Goal: Task Accomplishment & Management: Manage account settings

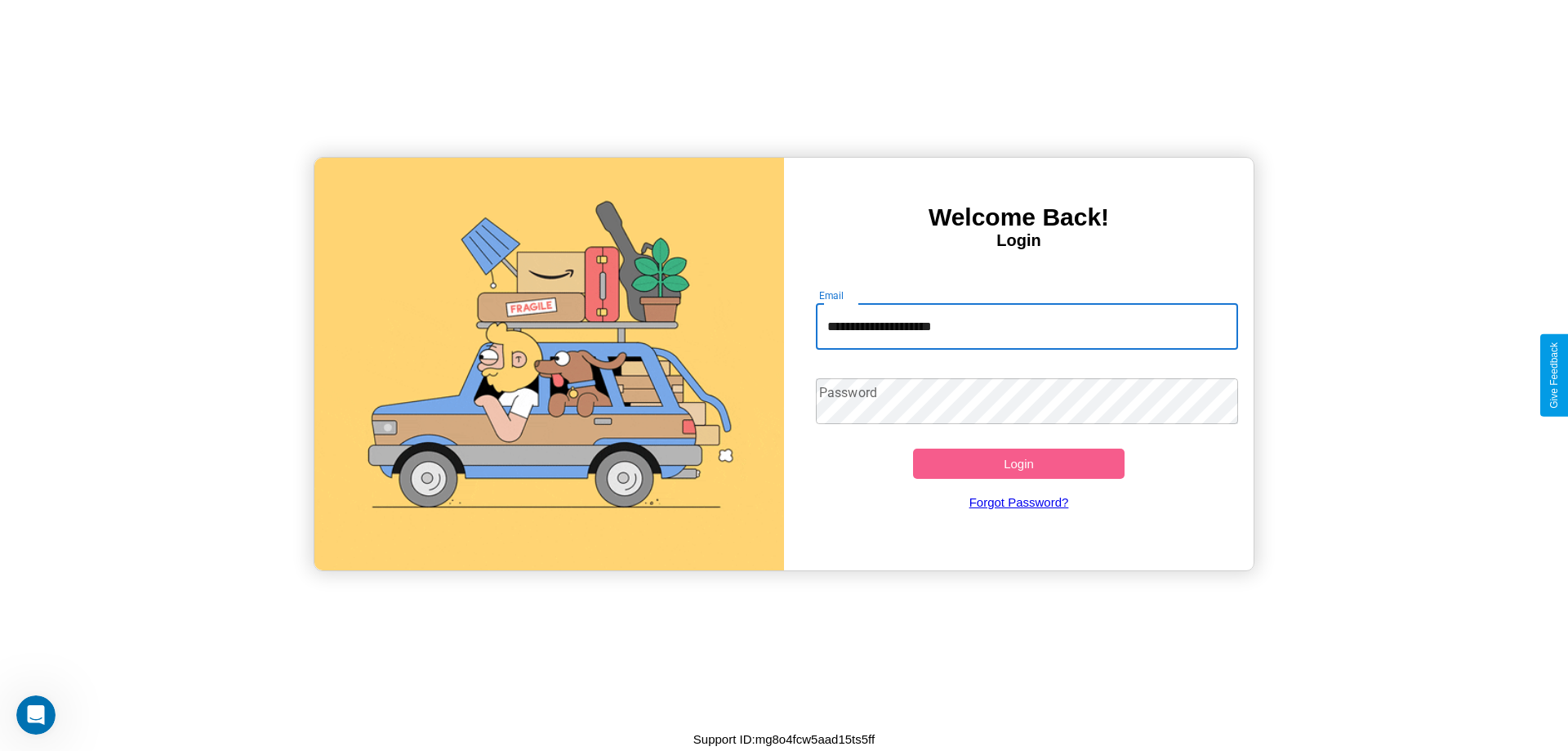
type input "**********"
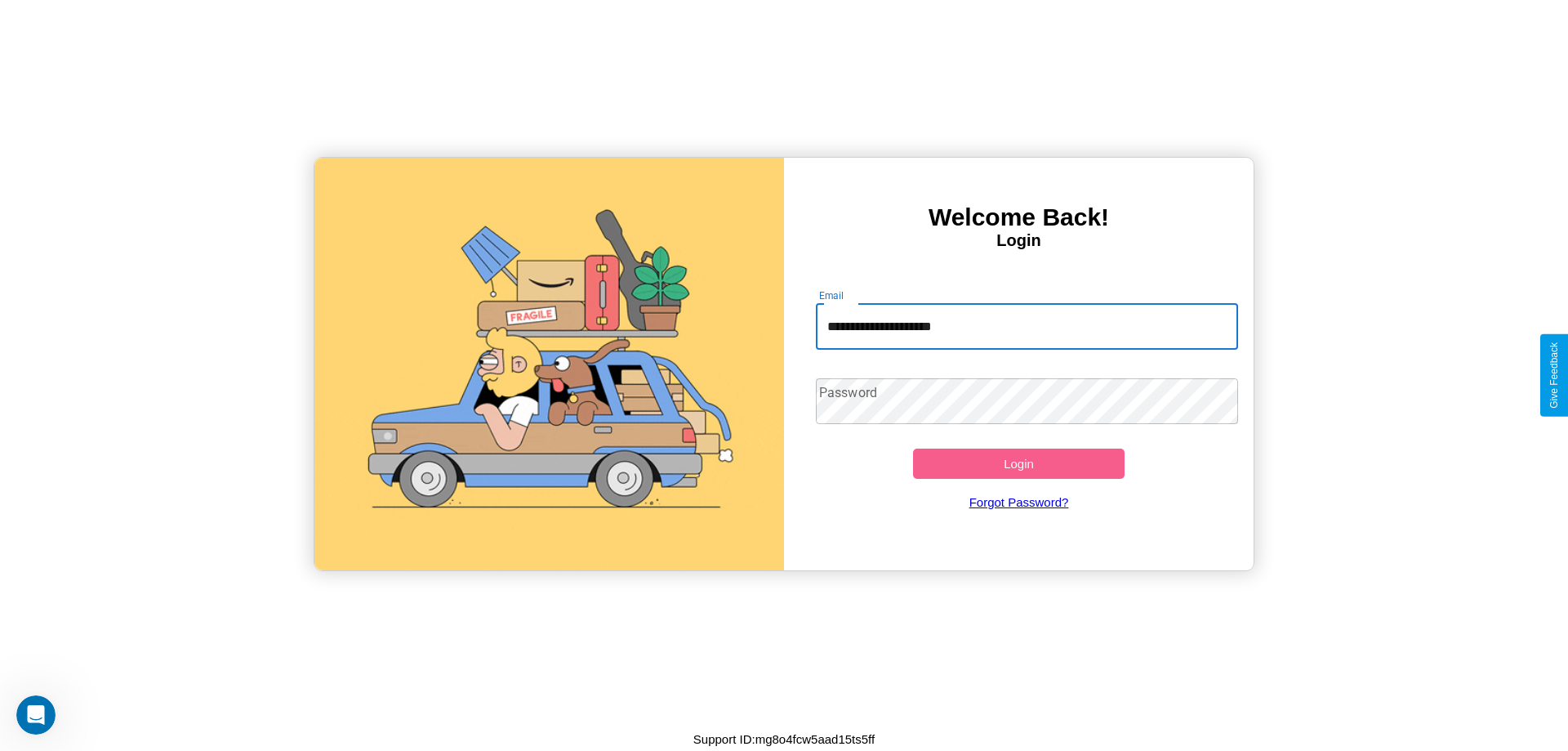
click at [1018, 463] on button "Login" at bounding box center [1018, 463] width 212 height 31
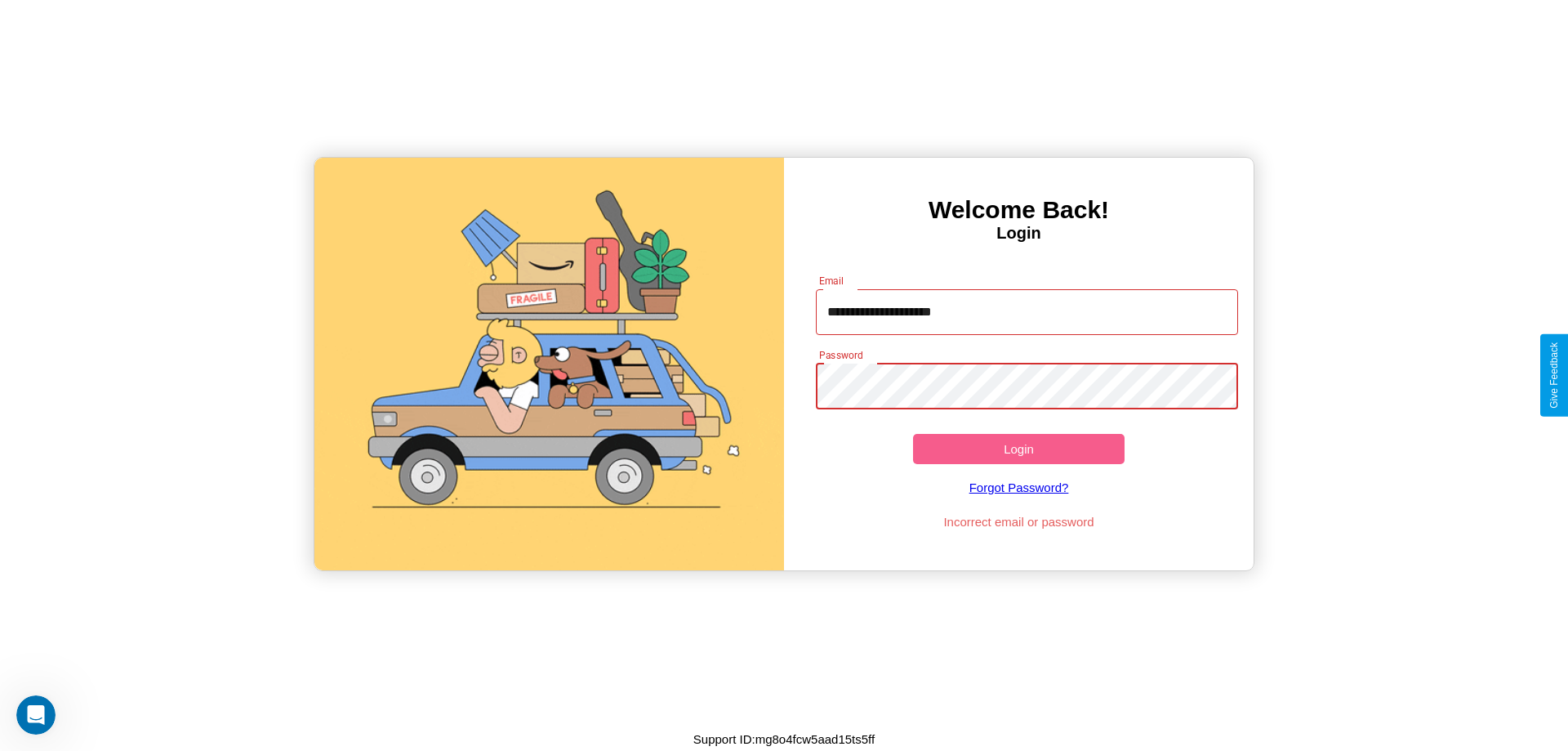
click at [1018, 448] on button "Login" at bounding box center [1018, 448] width 212 height 31
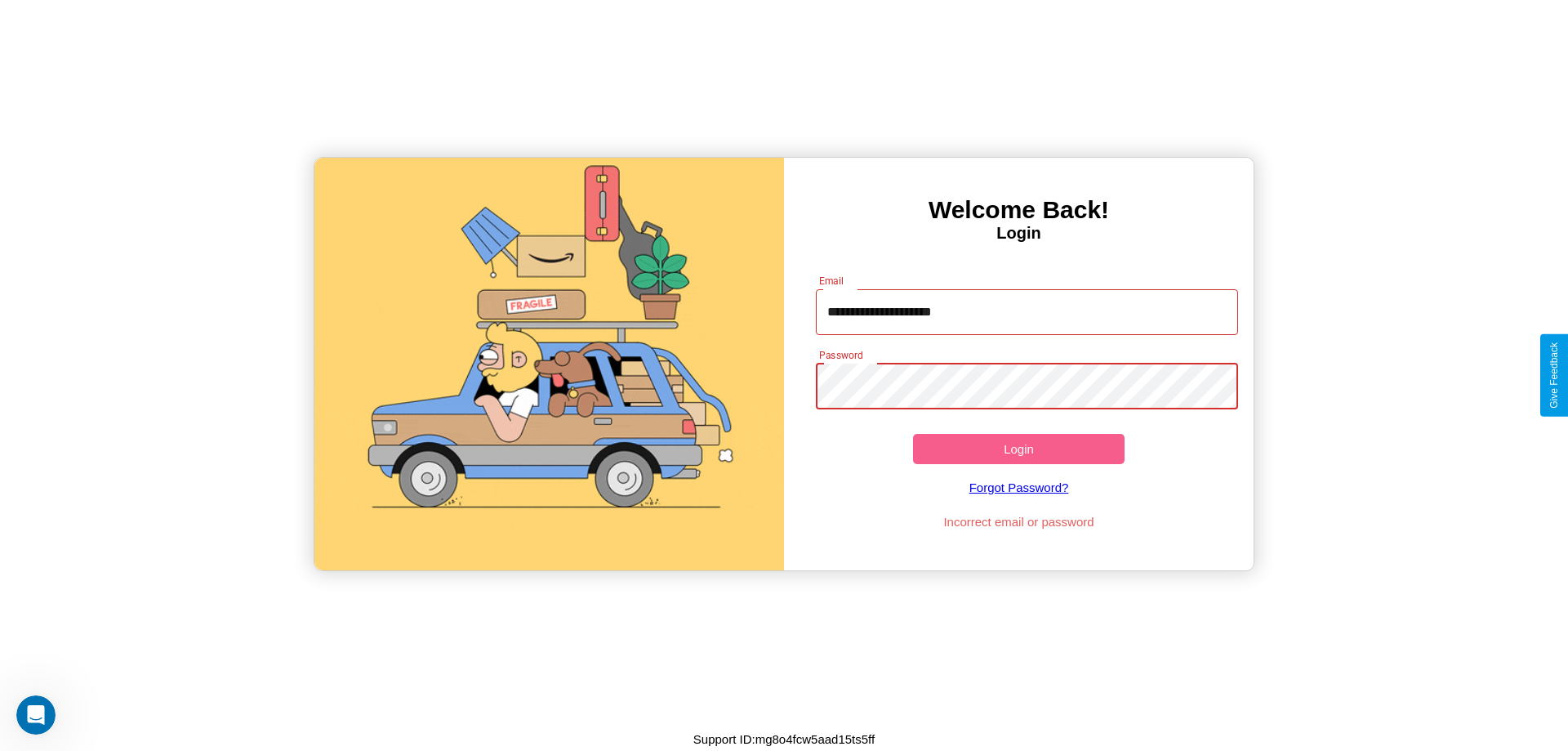
click at [1018, 448] on button "Login" at bounding box center [1018, 448] width 212 height 31
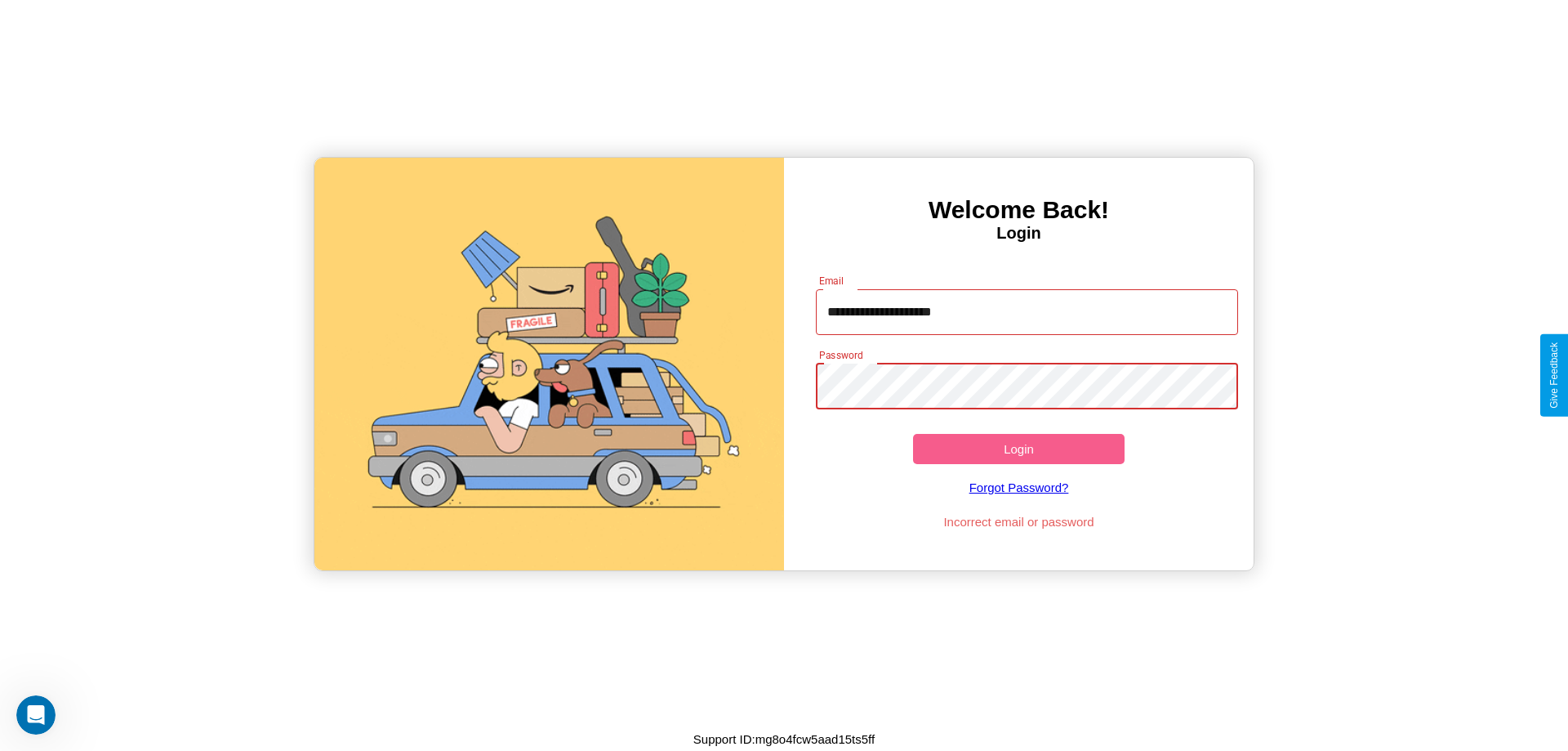
click at [1018, 448] on button "Login" at bounding box center [1018, 448] width 212 height 31
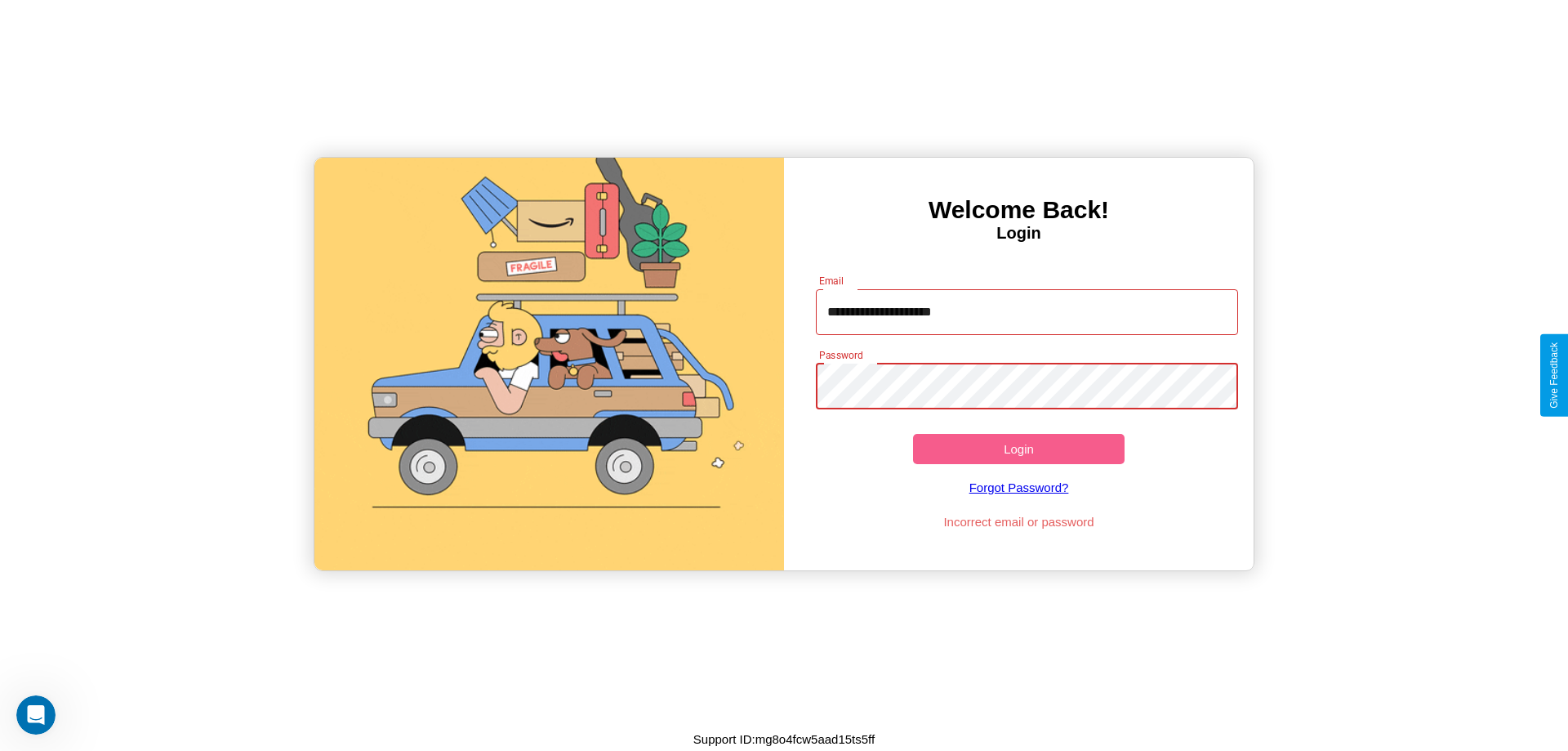
click at [1018, 448] on button "Login" at bounding box center [1018, 448] width 212 height 31
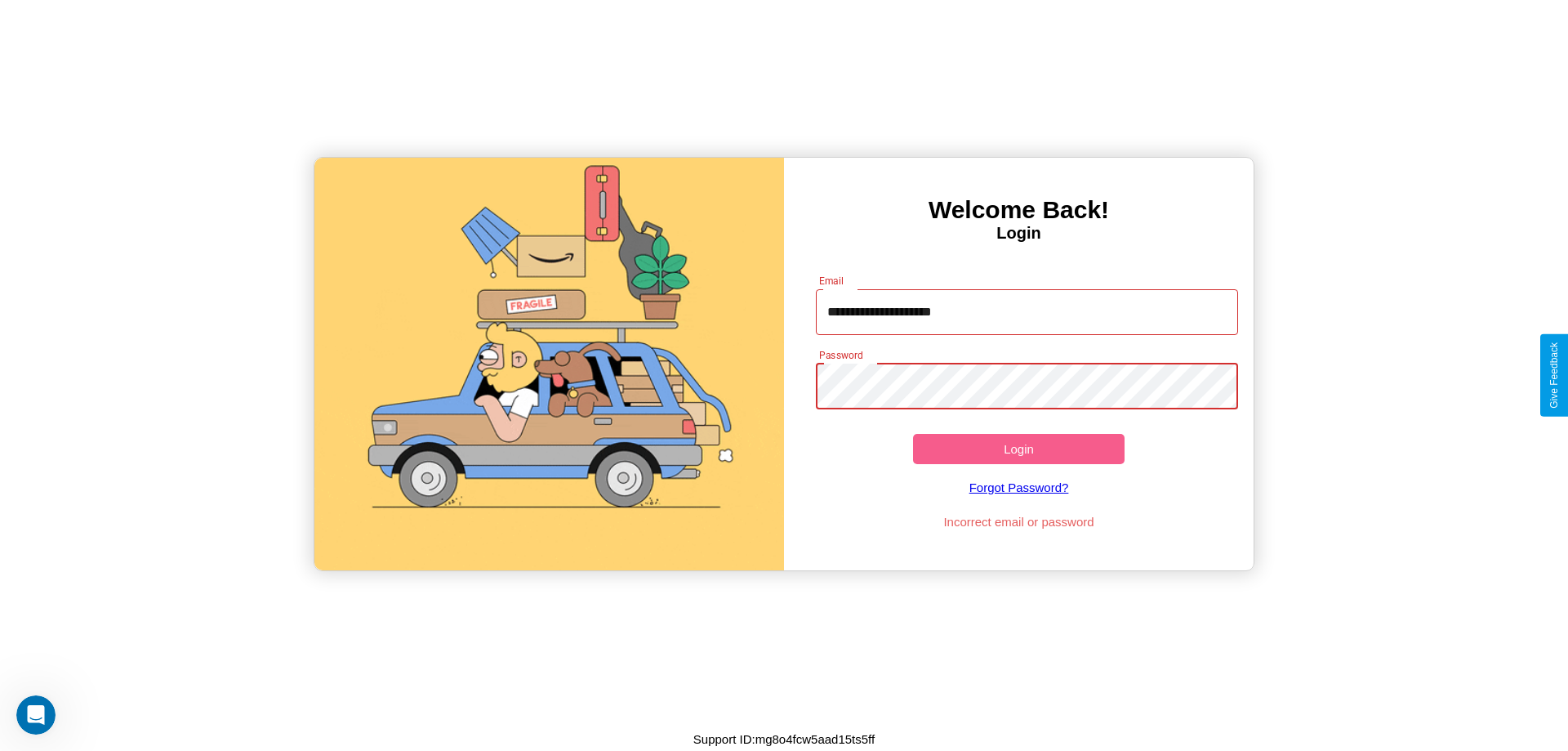
click at [1018, 448] on button "Login" at bounding box center [1018, 448] width 212 height 31
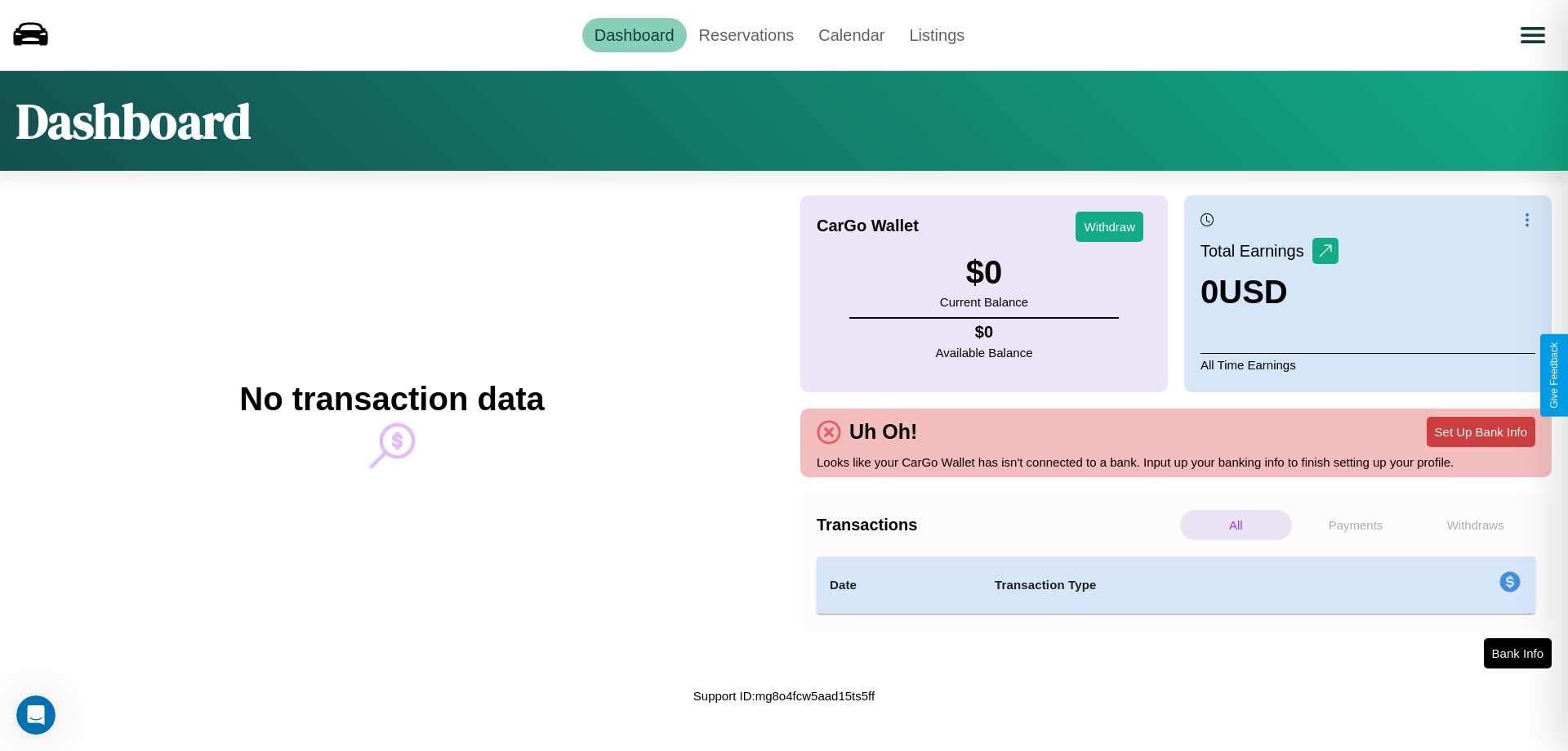
click at [1480, 432] on button "Set Up Bank Info" at bounding box center [1480, 432] width 108 height 31
